Goal: Task Accomplishment & Management: Manage account settings

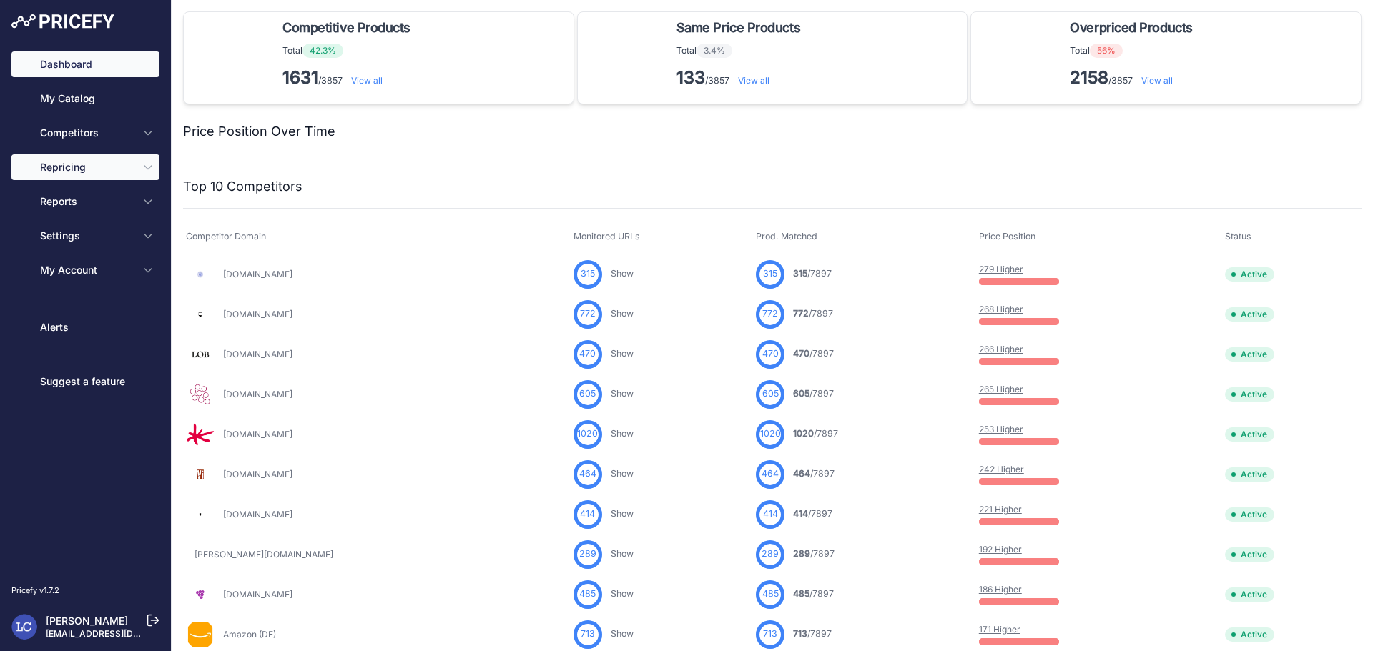
click at [123, 166] on span "Repricing" at bounding box center [87, 167] width 94 height 14
click at [151, 167] on icon "Sidebar" at bounding box center [147, 168] width 6 height 4
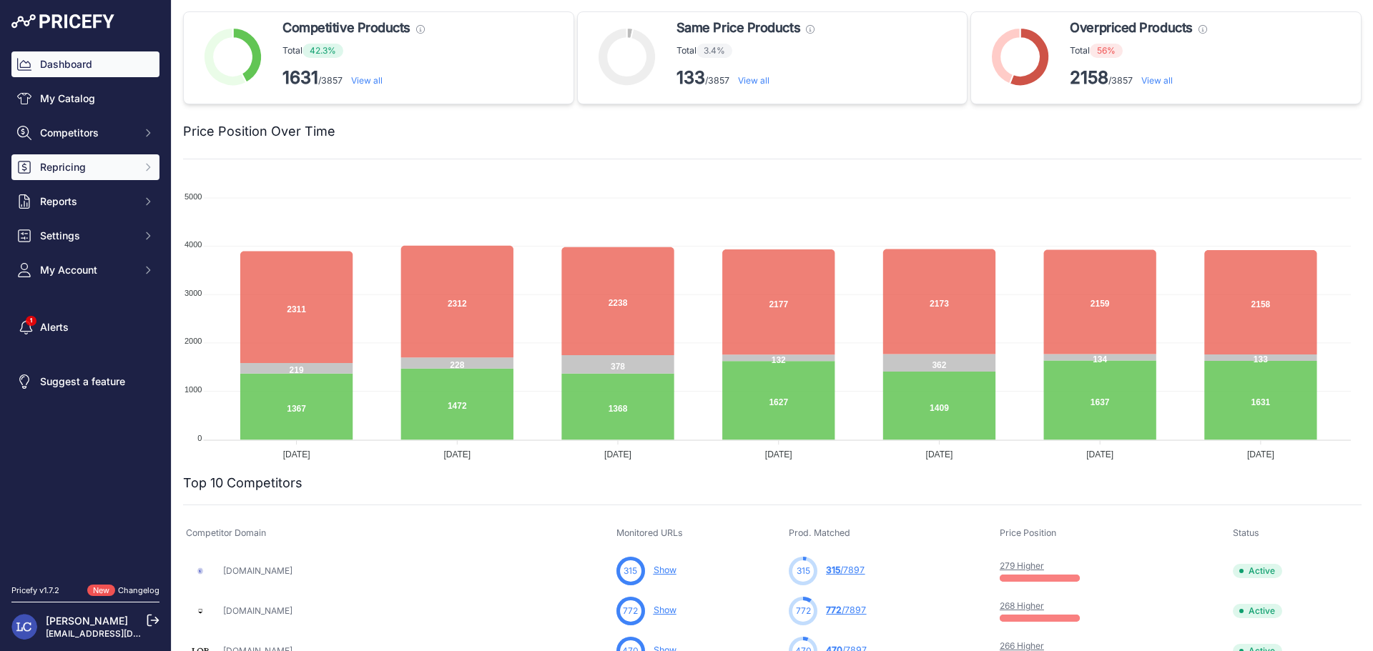
click at [145, 169] on icon "Sidebar" at bounding box center [147, 167] width 11 height 11
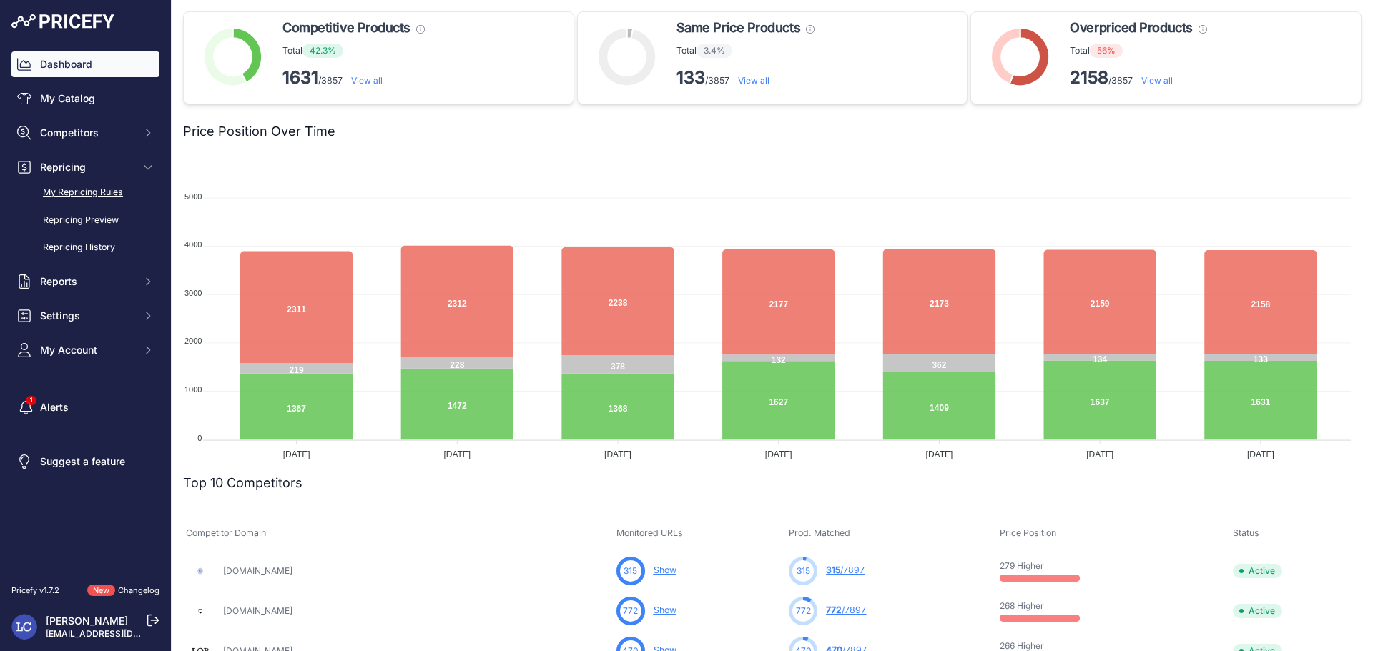
click at [92, 189] on link "My Repricing Rules" at bounding box center [85, 192] width 148 height 25
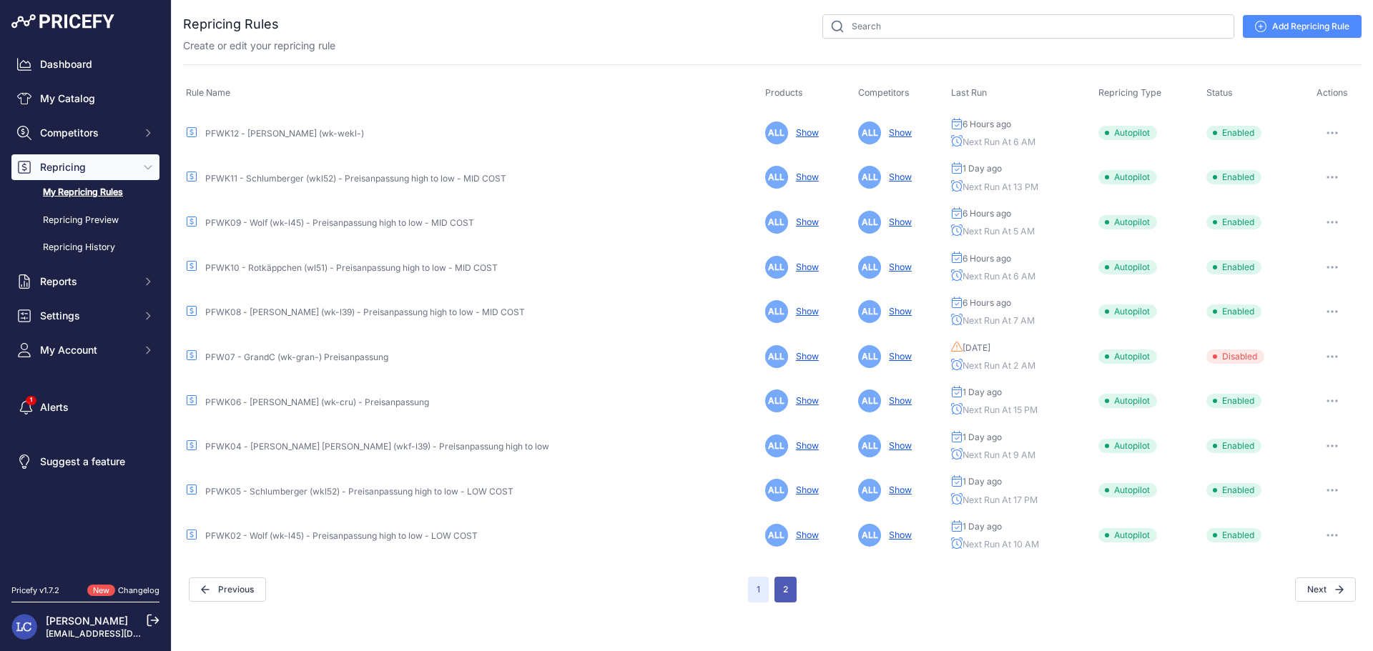
click at [786, 592] on button "2" at bounding box center [785, 590] width 22 height 26
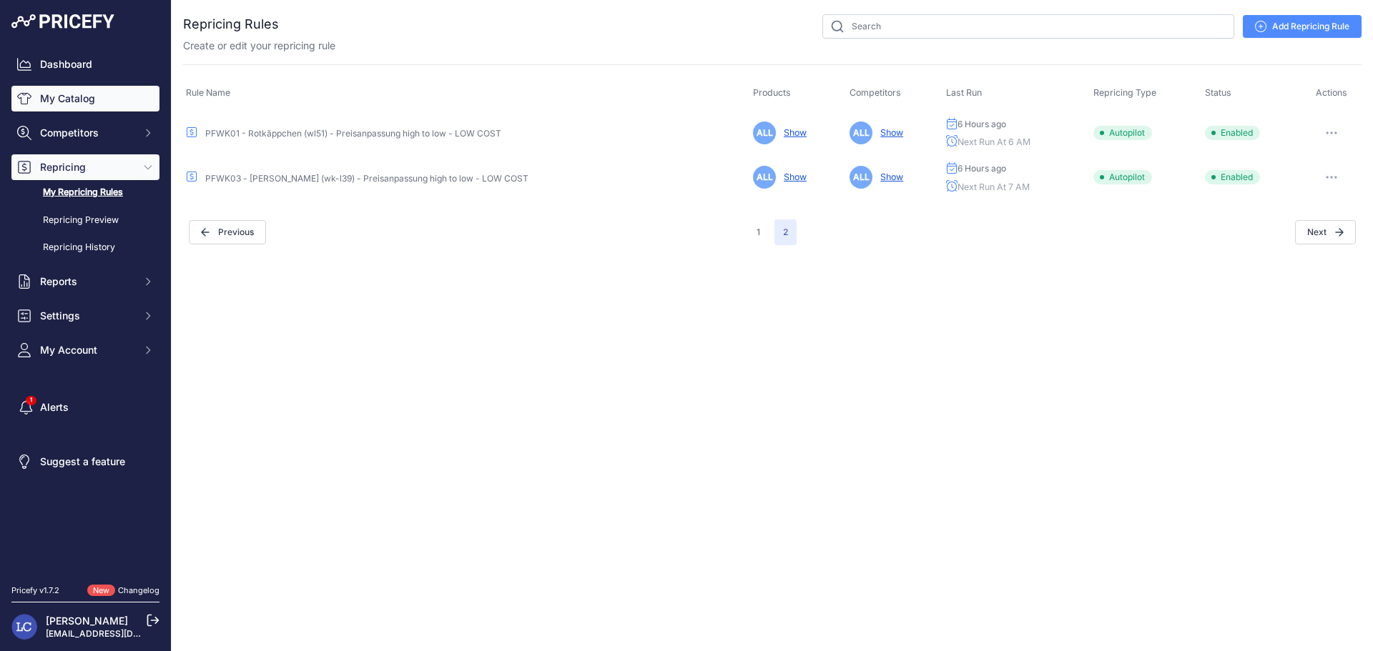
click at [74, 103] on link "My Catalog" at bounding box center [85, 99] width 148 height 26
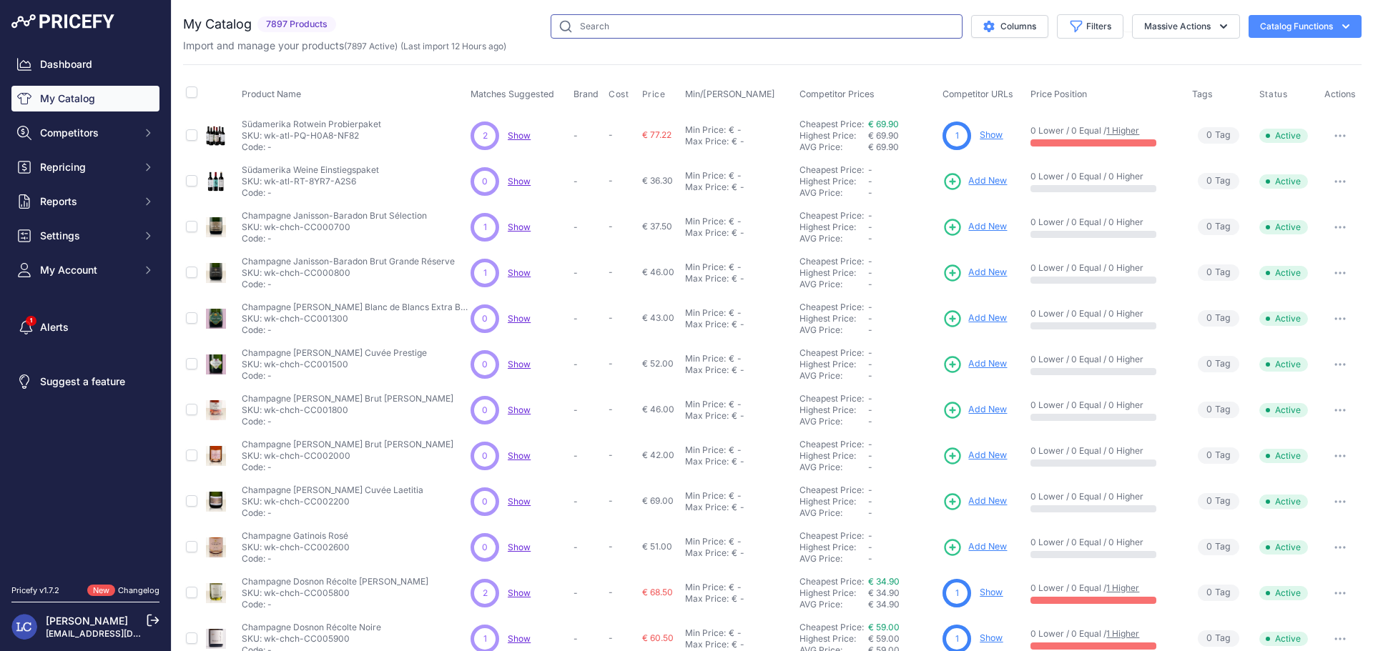
click at [877, 30] on input "text" at bounding box center [756, 26] width 412 height 24
type input "winkl"
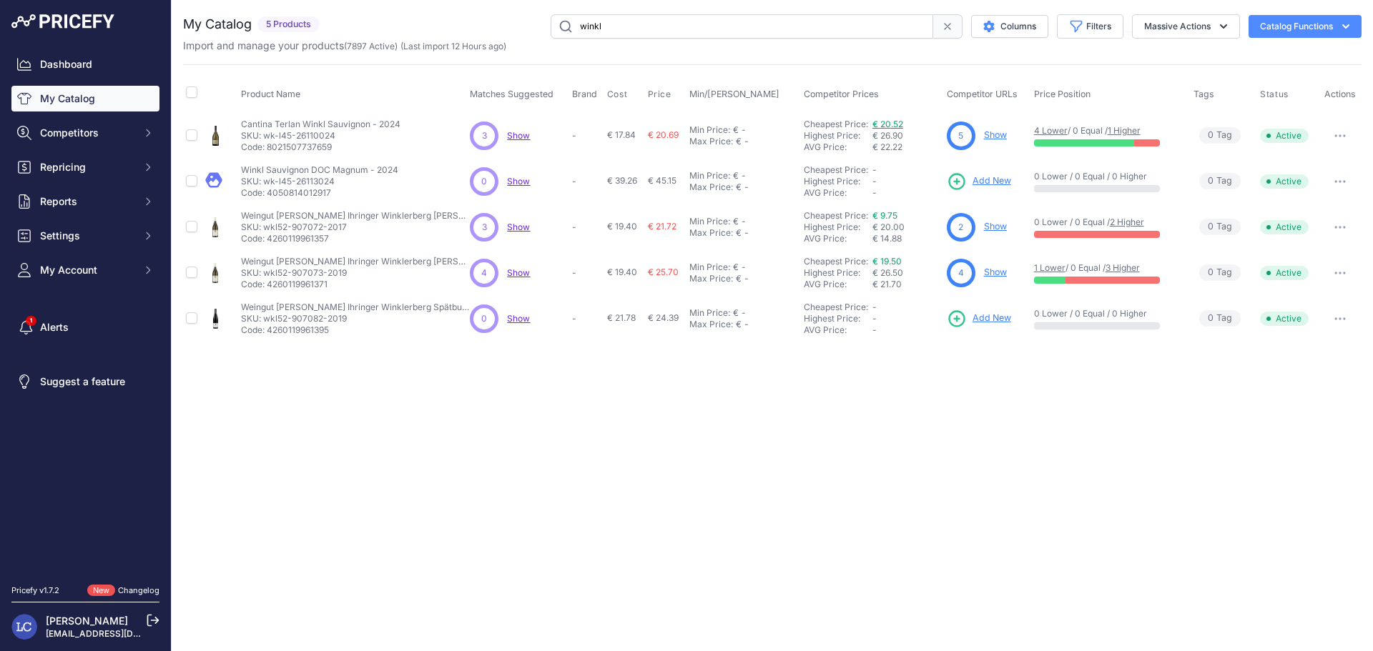
click at [886, 124] on link "€ 20.52" at bounding box center [887, 124] width 31 height 11
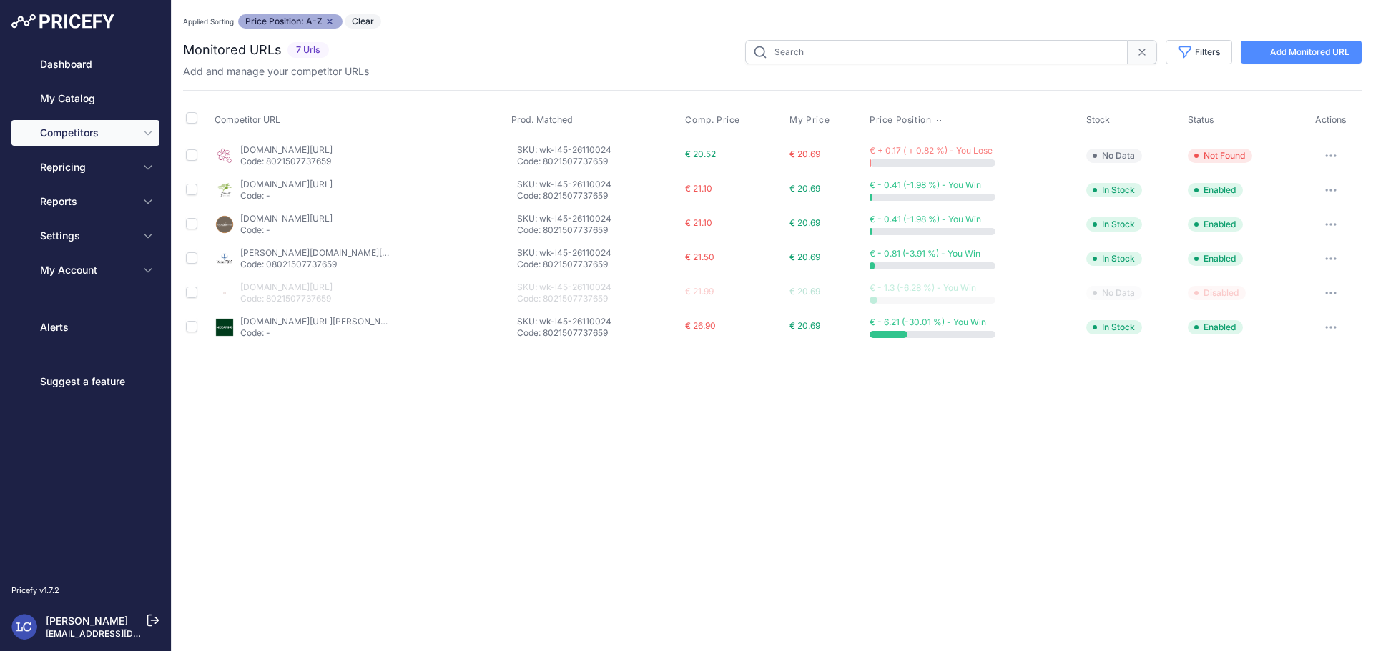
type input "wk-l45-26110024"
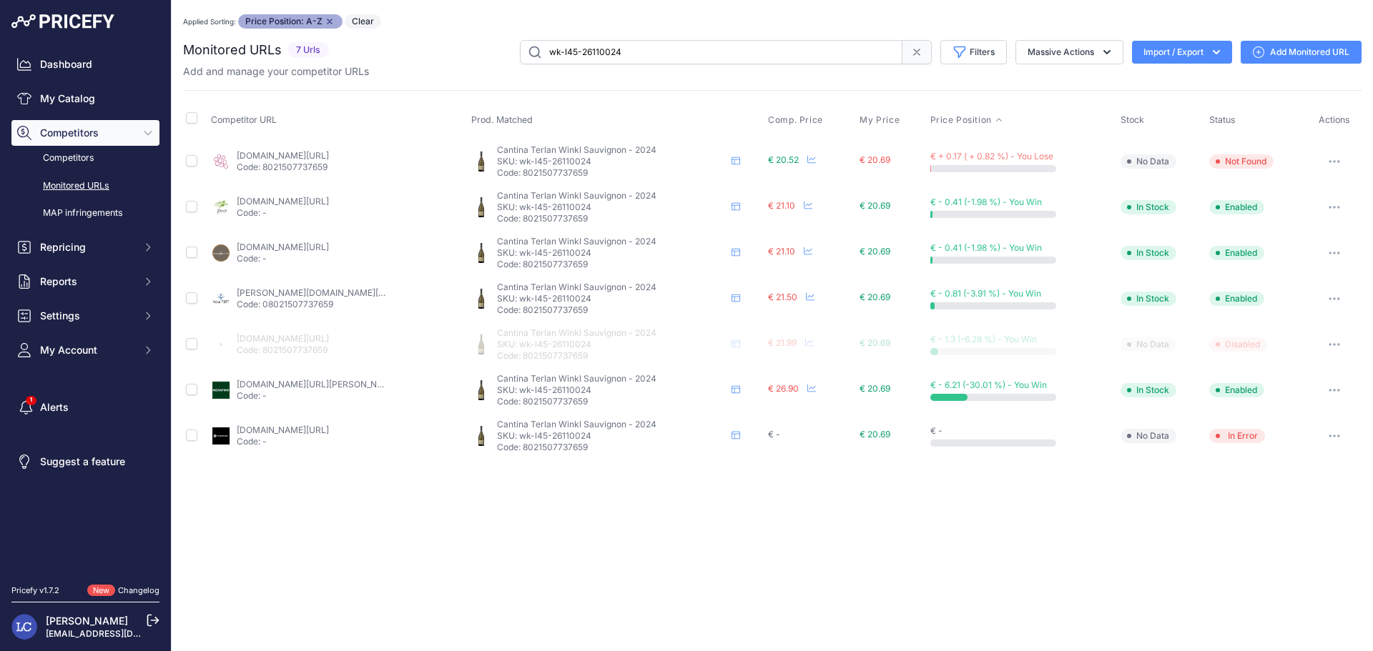
click at [301, 158] on link "c-und-d.de/suedtirol/sauvignon-blanc-winkl-2024-cantina-terlan_107120.html?c=22…" at bounding box center [283, 155] width 92 height 11
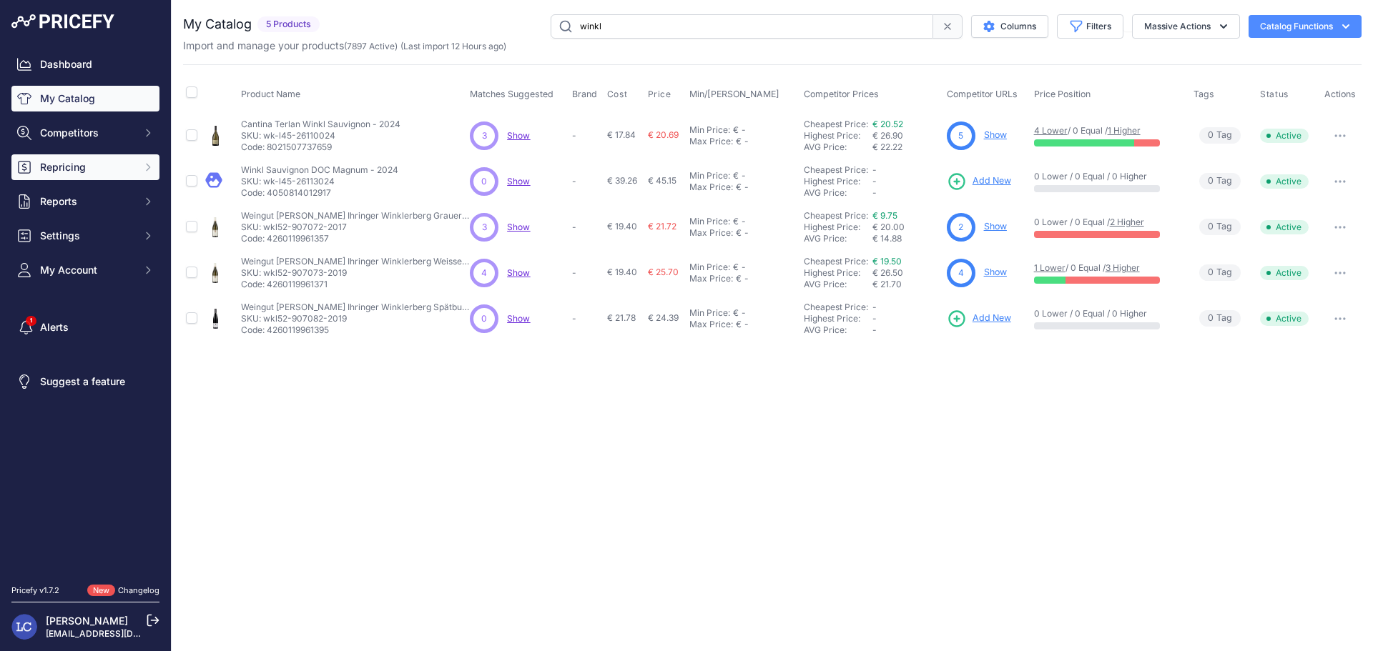
click at [80, 169] on span "Repricing" at bounding box center [87, 167] width 94 height 14
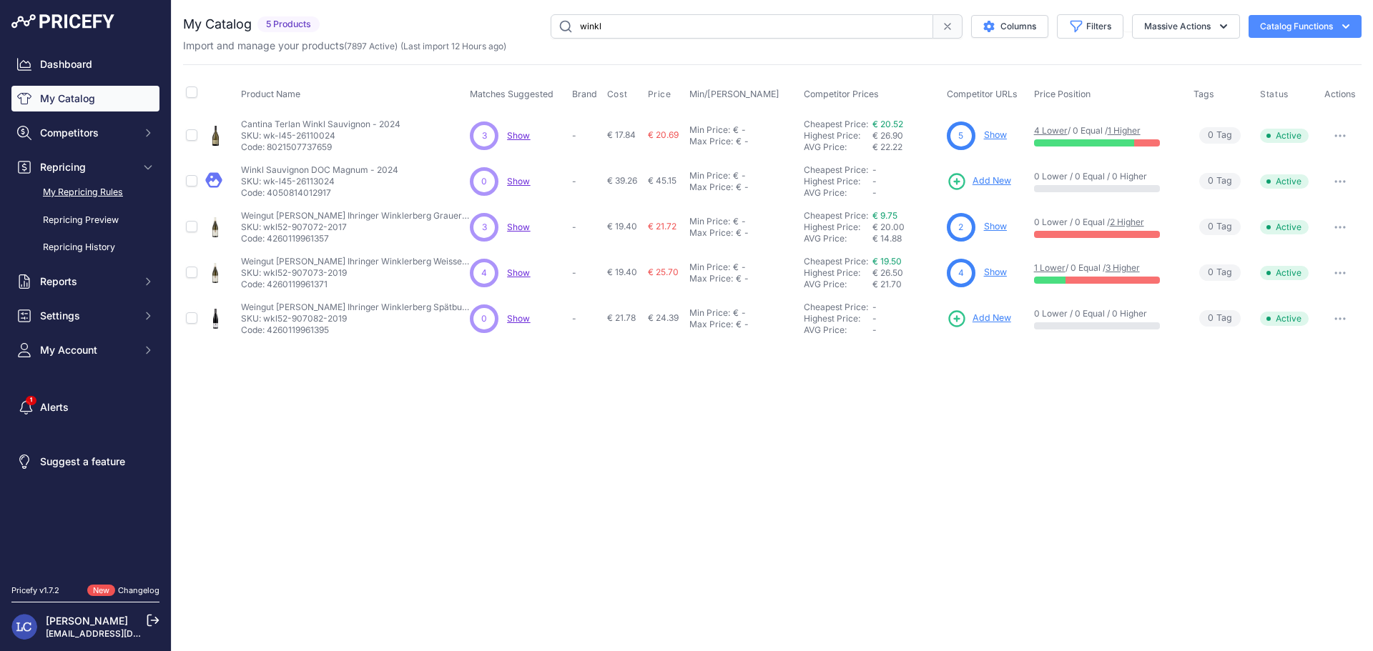
click at [77, 190] on link "My Repricing Rules" at bounding box center [85, 192] width 148 height 25
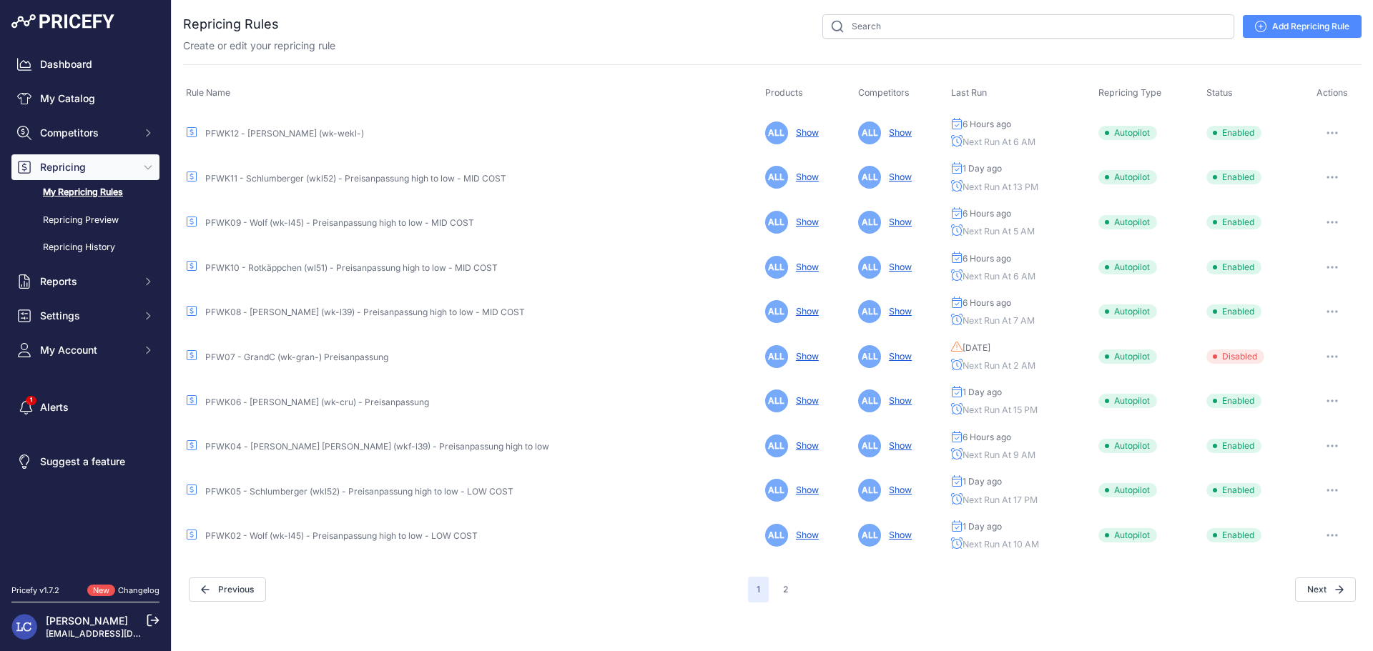
click at [1326, 353] on button "button" at bounding box center [1331, 357] width 29 height 20
click at [1292, 407] on button "Enable" at bounding box center [1313, 409] width 92 height 23
